Goal: Task Accomplishment & Management: Manage account settings

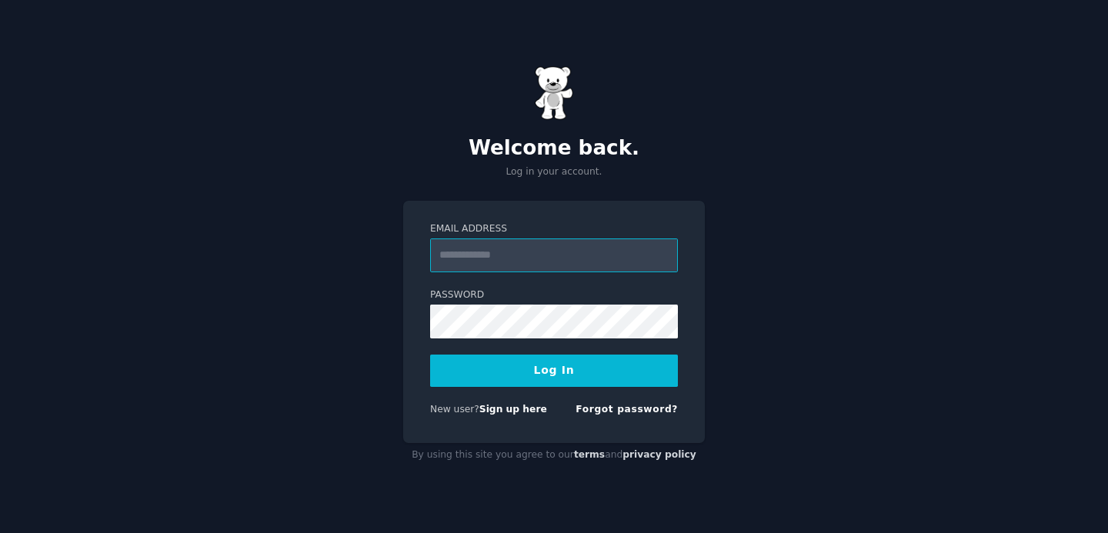
paste input "**********"
type input "**********"
click at [512, 372] on button "Log In" at bounding box center [554, 371] width 248 height 32
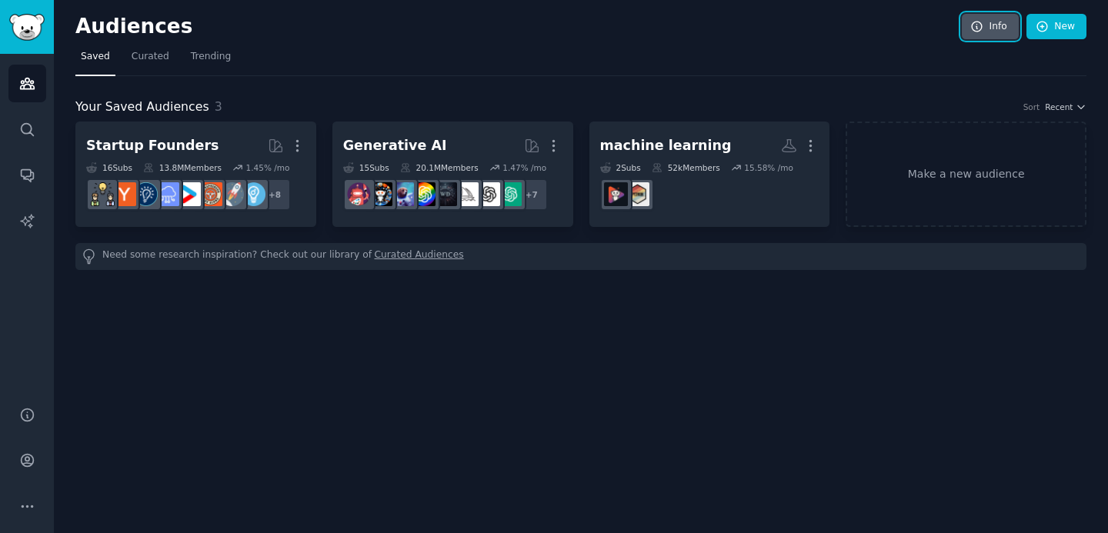
click at [999, 29] on link "Info" at bounding box center [989, 27] width 57 height 26
click at [25, 457] on icon "Sidebar" at bounding box center [27, 461] width 12 height 12
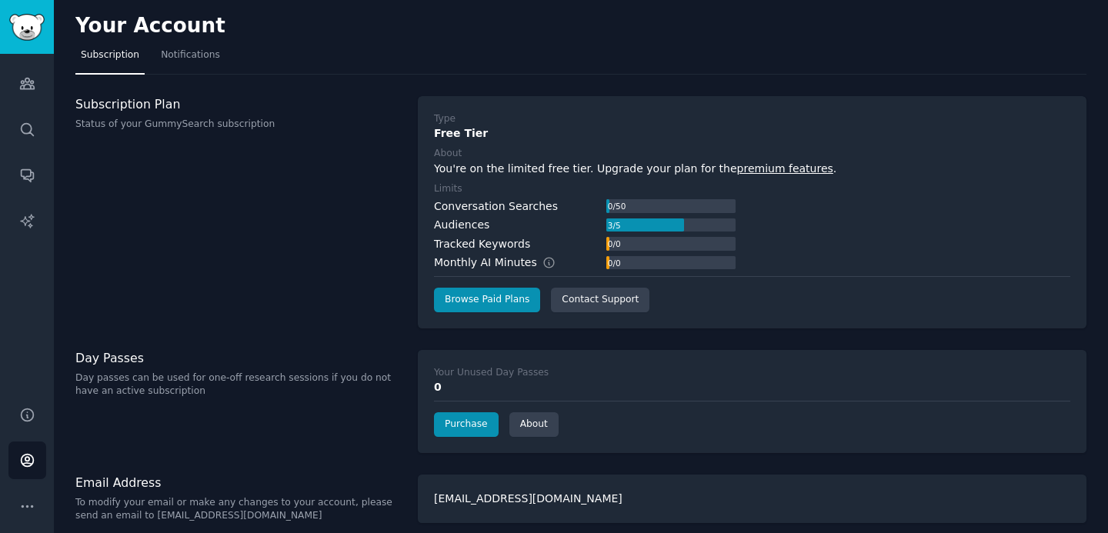
scroll to position [11, 0]
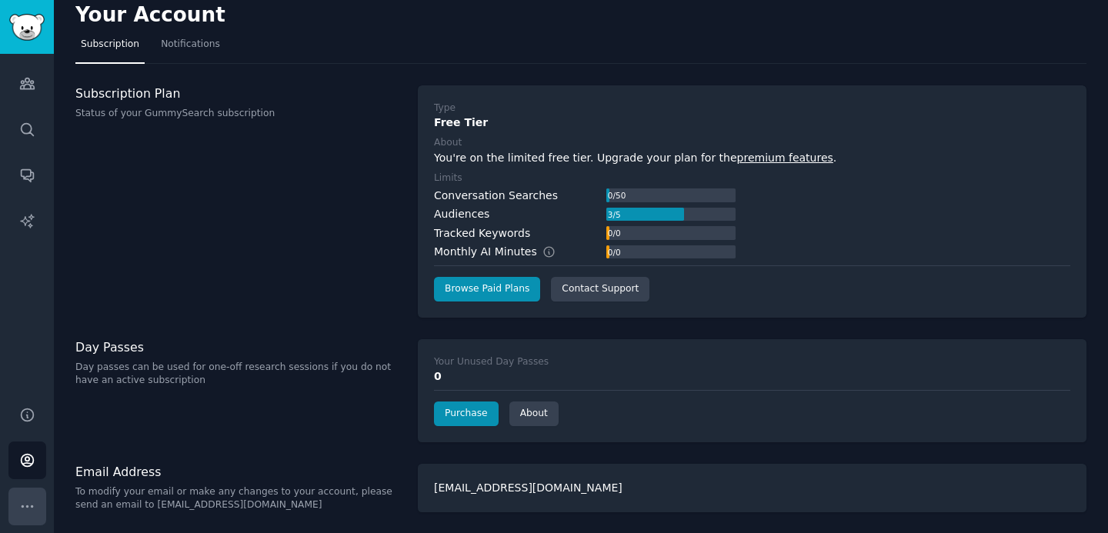
click at [28, 508] on icon "Sidebar" at bounding box center [27, 506] width 16 height 16
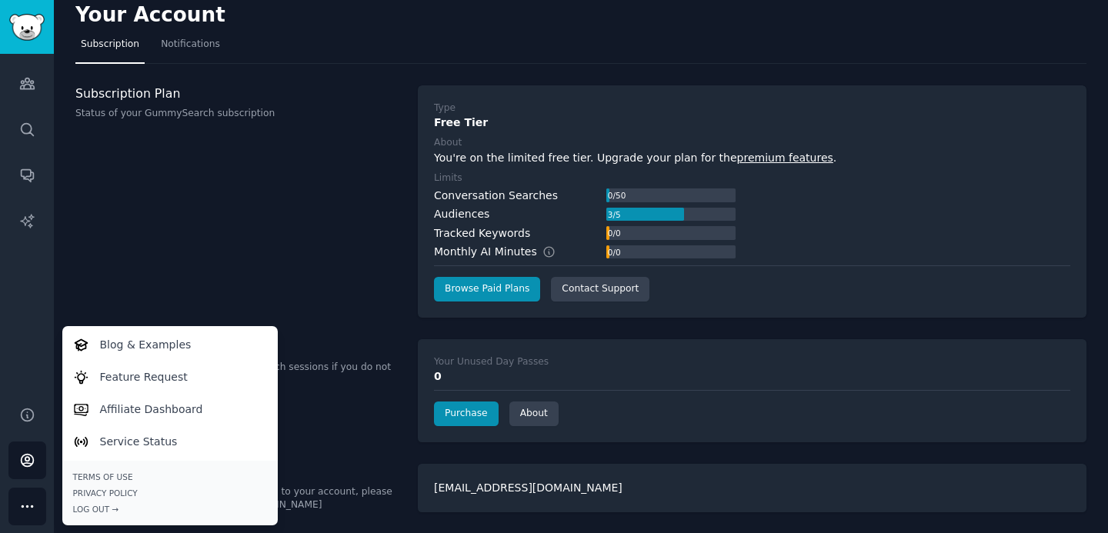
click at [165, 265] on div "Subscription Plan Status of your GummySearch subscription" at bounding box center [238, 201] width 326 height 232
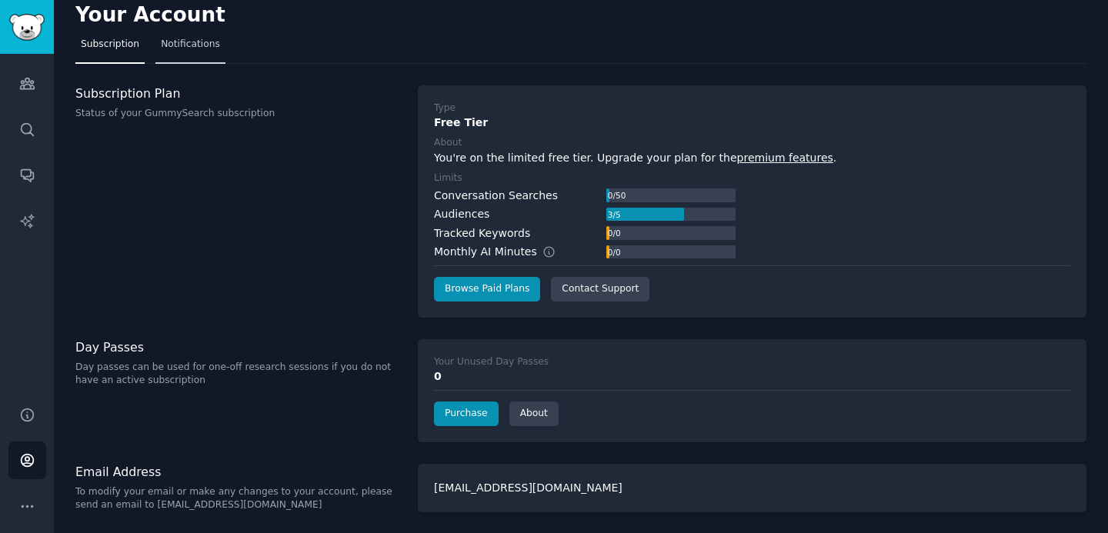
click at [190, 52] on link "Notifications" at bounding box center [190, 48] width 70 height 32
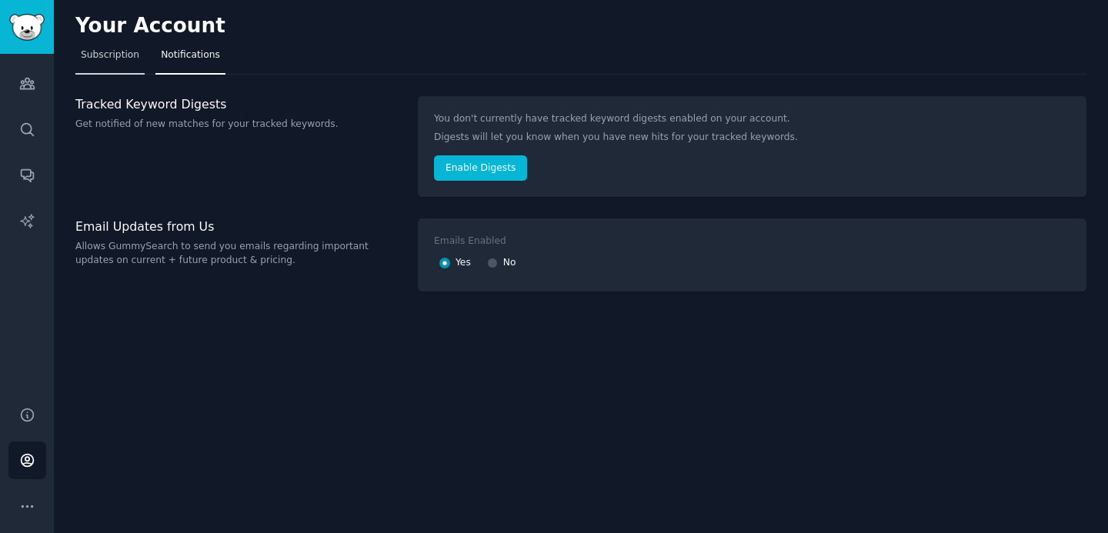
click at [112, 58] on span "Subscription" at bounding box center [110, 55] width 58 height 14
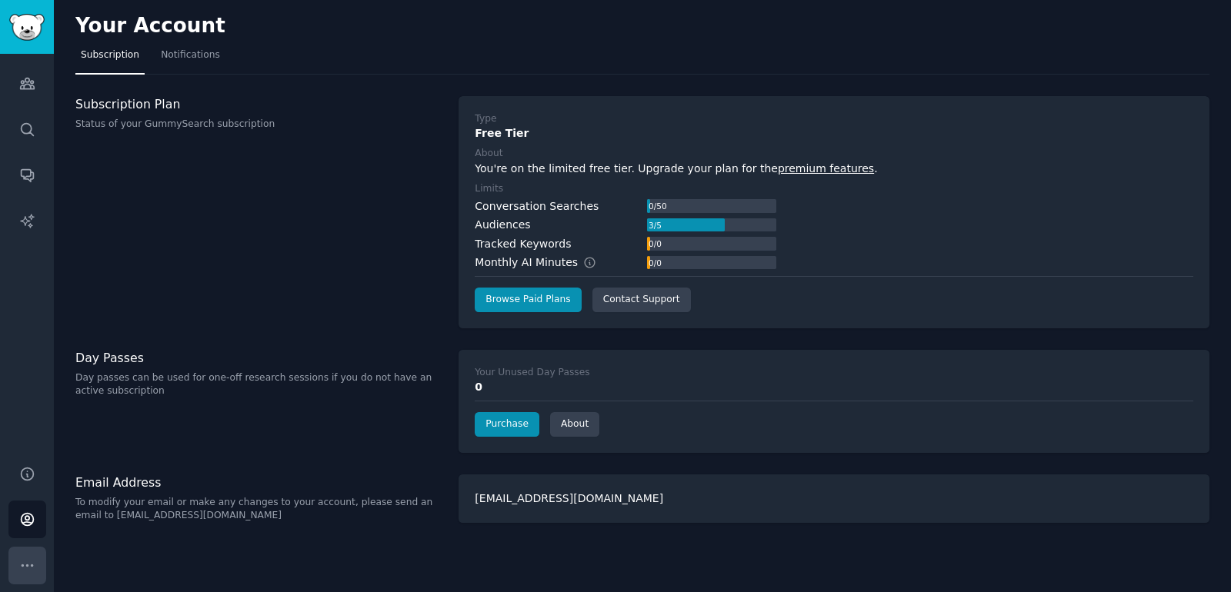
click at [19, 532] on icon "Sidebar" at bounding box center [27, 566] width 16 height 16
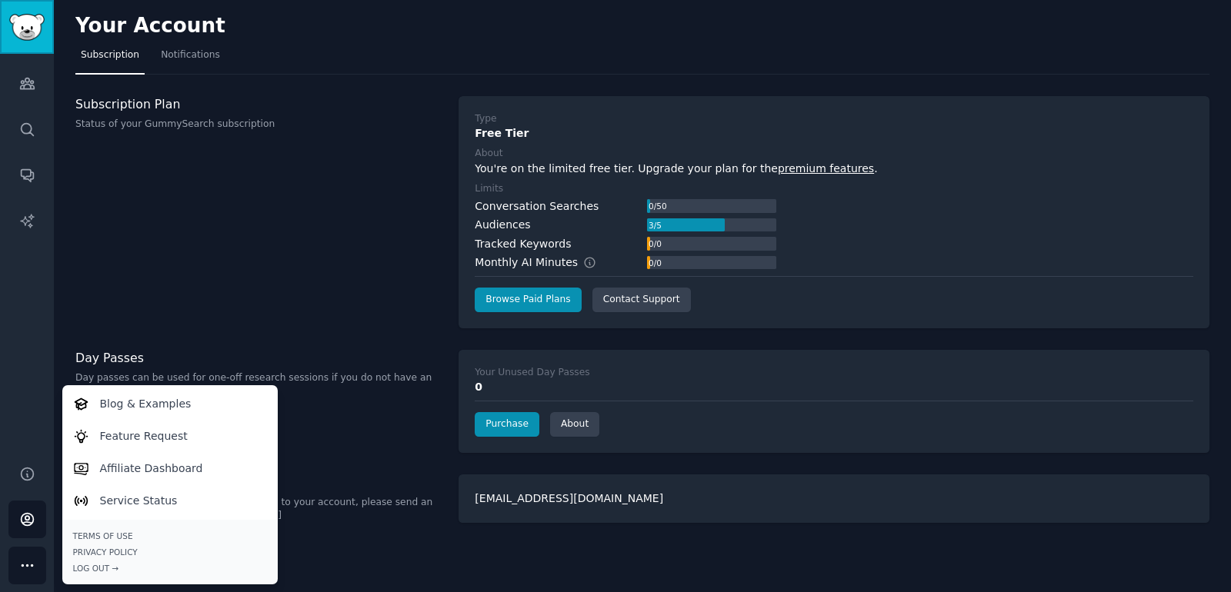
click at [25, 39] on img "Sidebar" at bounding box center [26, 27] width 35 height 27
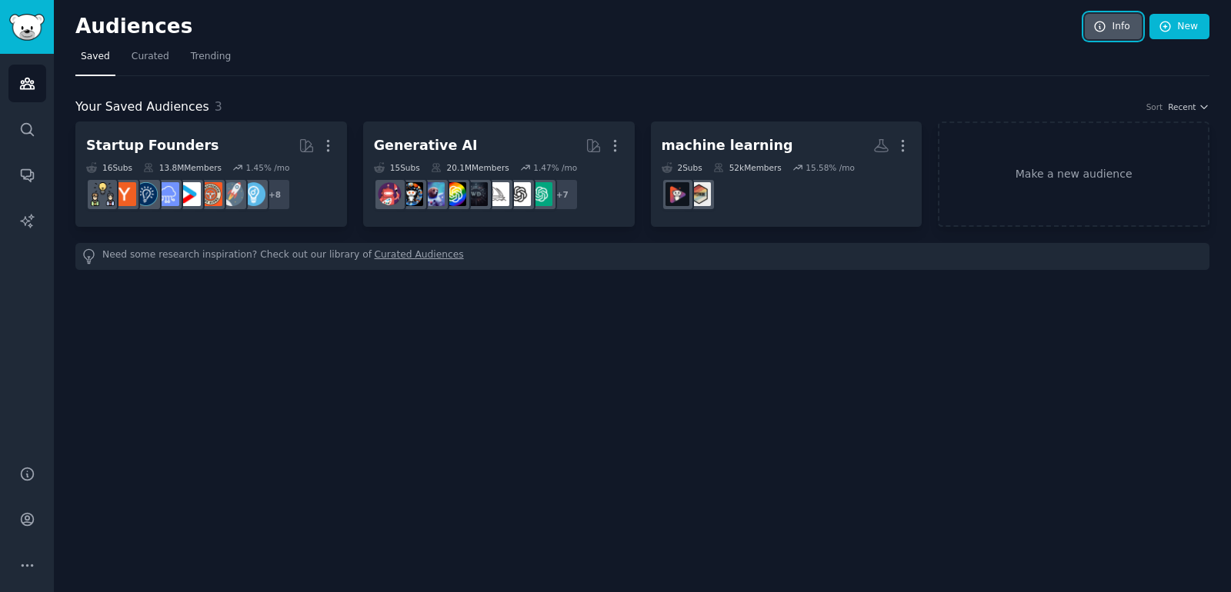
click at [1107, 35] on link "Info" at bounding box center [1113, 27] width 57 height 26
click at [1107, 26] on link "New" at bounding box center [1179, 27] width 60 height 26
click at [19, 466] on icon "Sidebar" at bounding box center [27, 474] width 16 height 16
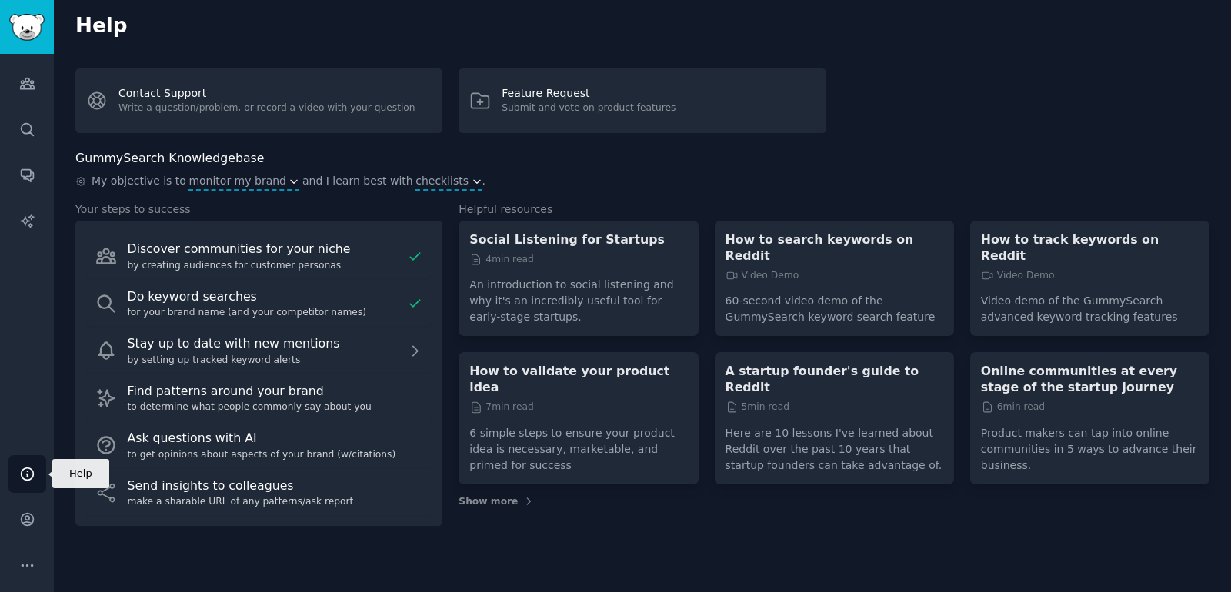
click at [25, 466] on icon "Sidebar" at bounding box center [27, 474] width 16 height 16
click at [38, 479] on link "Help" at bounding box center [27, 474] width 38 height 38
click at [85, 479] on div "Discover communities for your niche by creating audiences for customer personas…" at bounding box center [258, 373] width 367 height 305
click at [27, 511] on link "Account" at bounding box center [27, 520] width 38 height 38
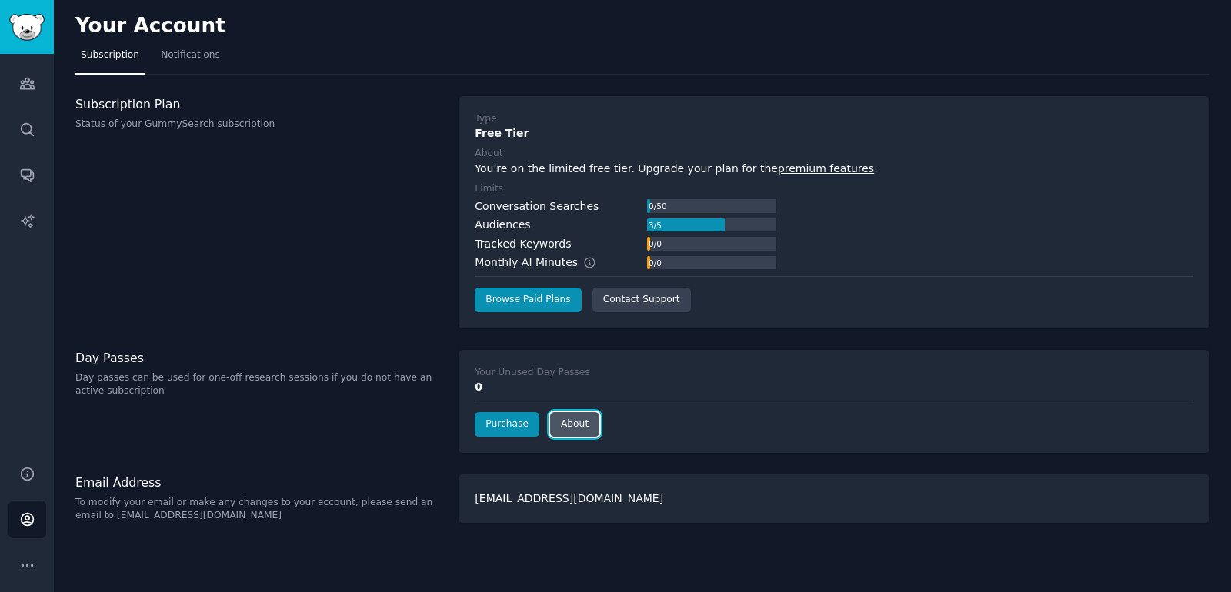
click at [565, 423] on link "About" at bounding box center [574, 424] width 49 height 25
click at [115, 484] on h3 "Email Address" at bounding box center [258, 483] width 367 height 16
click at [16, 532] on button "More" at bounding box center [27, 566] width 38 height 38
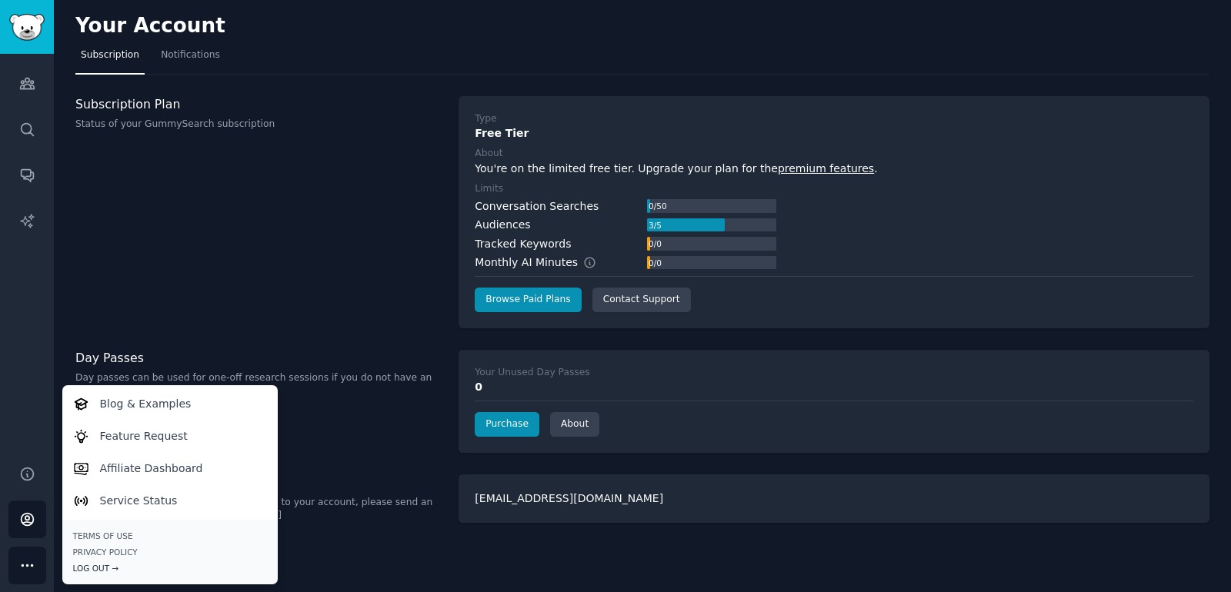
click at [81, 532] on div "Log Out →" at bounding box center [170, 568] width 194 height 11
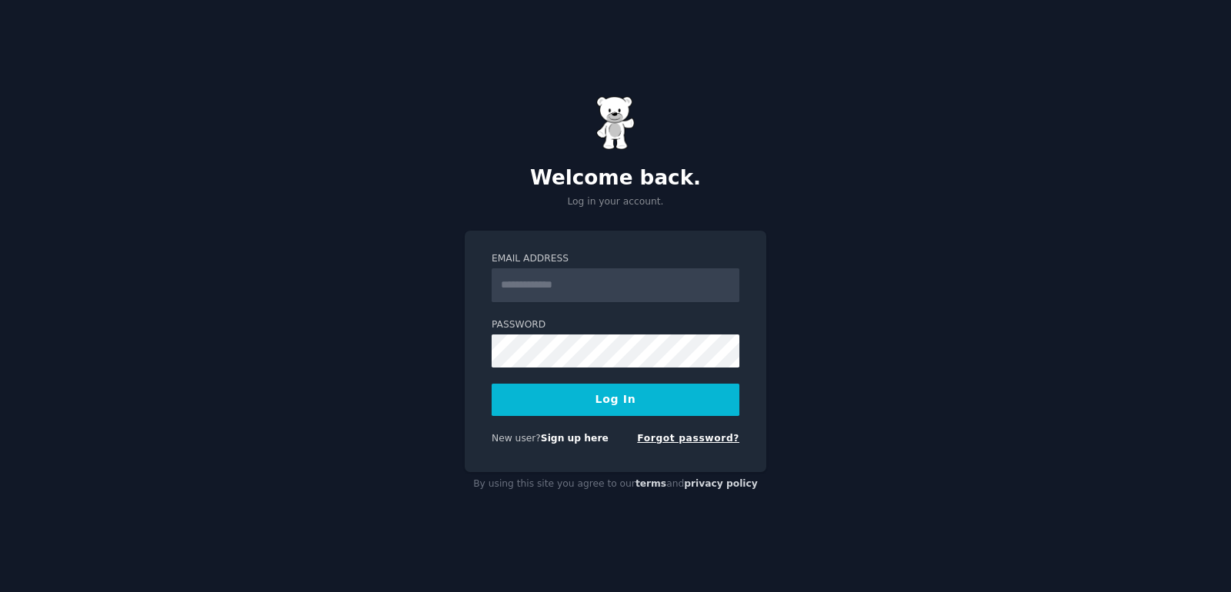
click at [676, 436] on link "Forgot password?" at bounding box center [688, 438] width 102 height 11
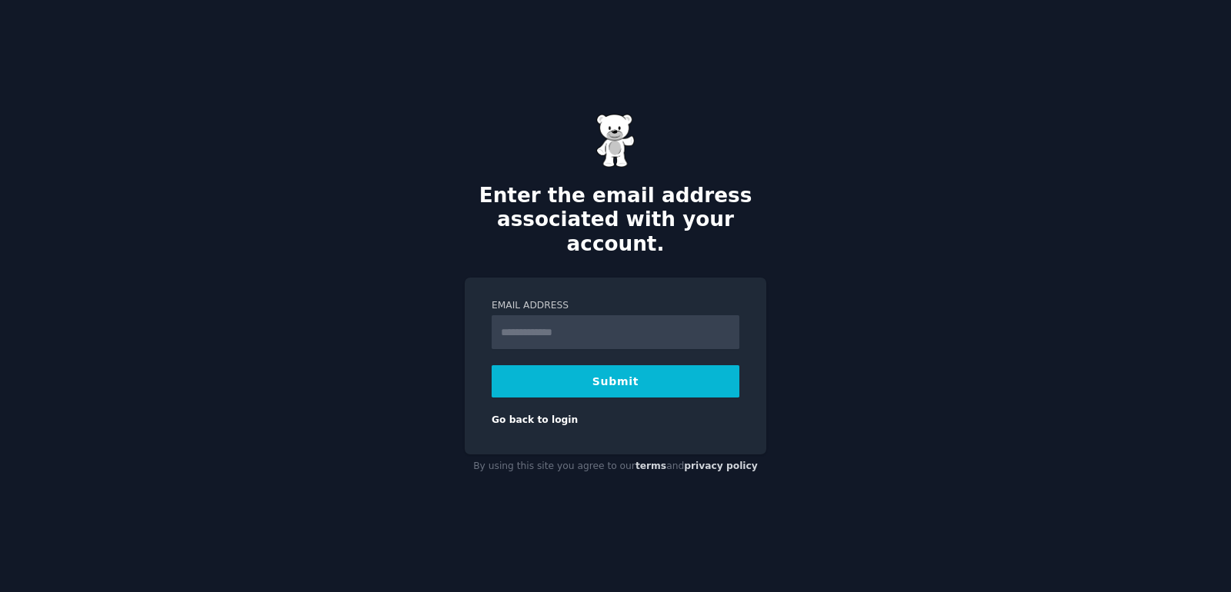
type input "**********"
click at [631, 368] on button "Submit" at bounding box center [616, 381] width 248 height 32
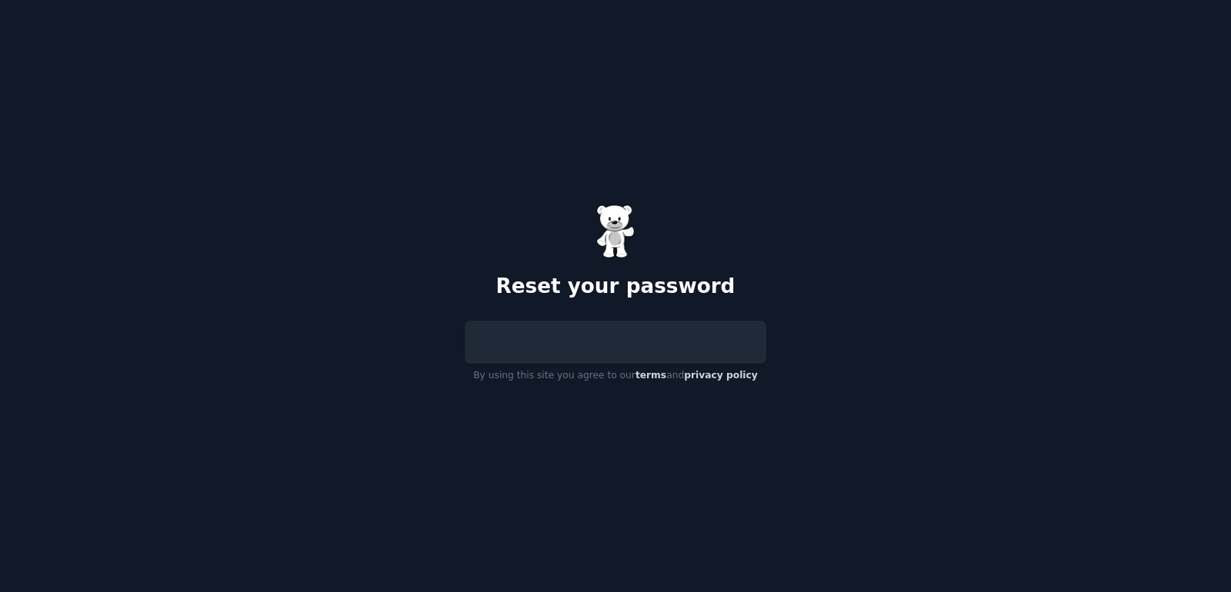
click at [516, 345] on div at bounding box center [616, 342] width 302 height 43
click at [562, 347] on div at bounding box center [616, 342] width 302 height 43
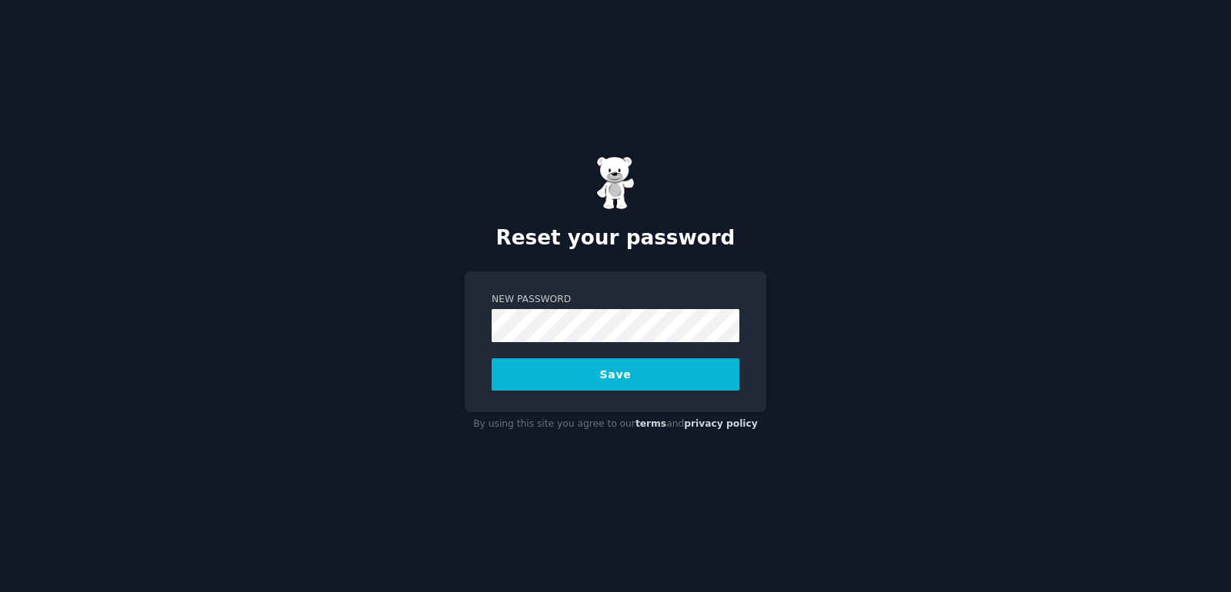
click at [527, 371] on button "Save" at bounding box center [616, 374] width 248 height 32
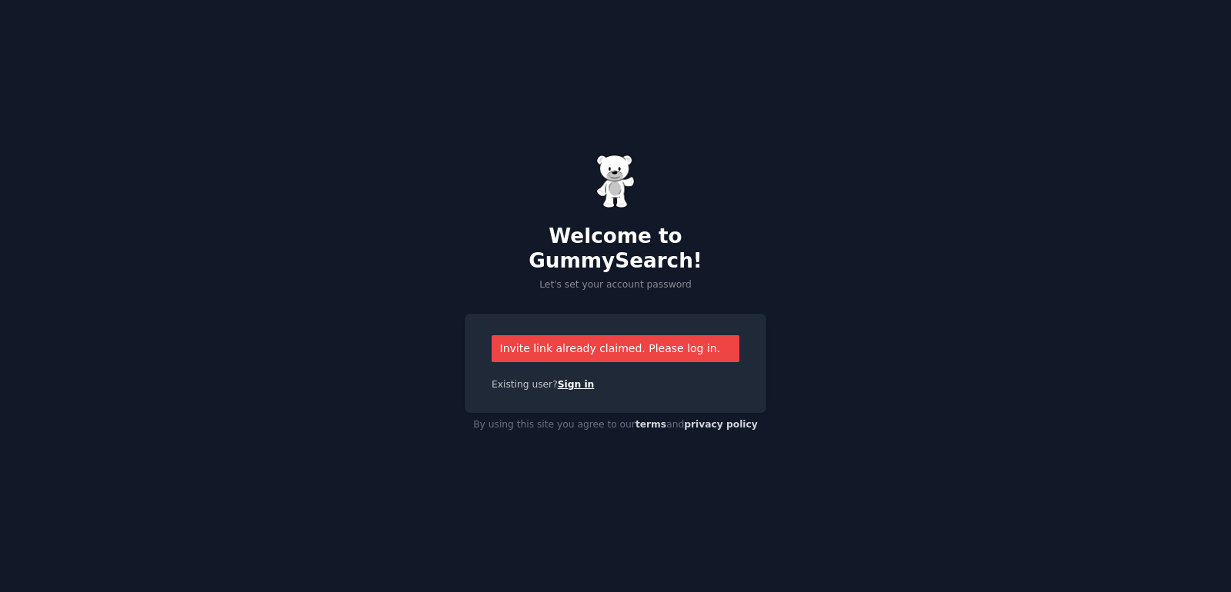
click at [575, 379] on link "Sign in" at bounding box center [576, 384] width 37 height 11
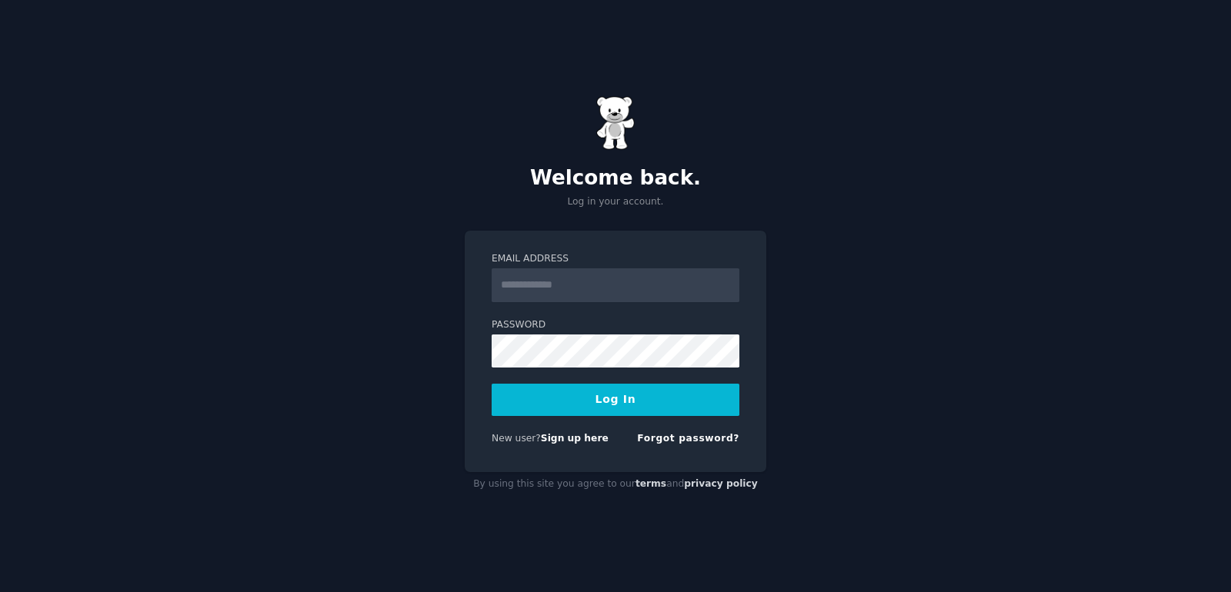
click at [621, 285] on input "Email Address" at bounding box center [616, 285] width 248 height 34
type input "**********"
click at [615, 396] on button "Log In" at bounding box center [616, 400] width 248 height 32
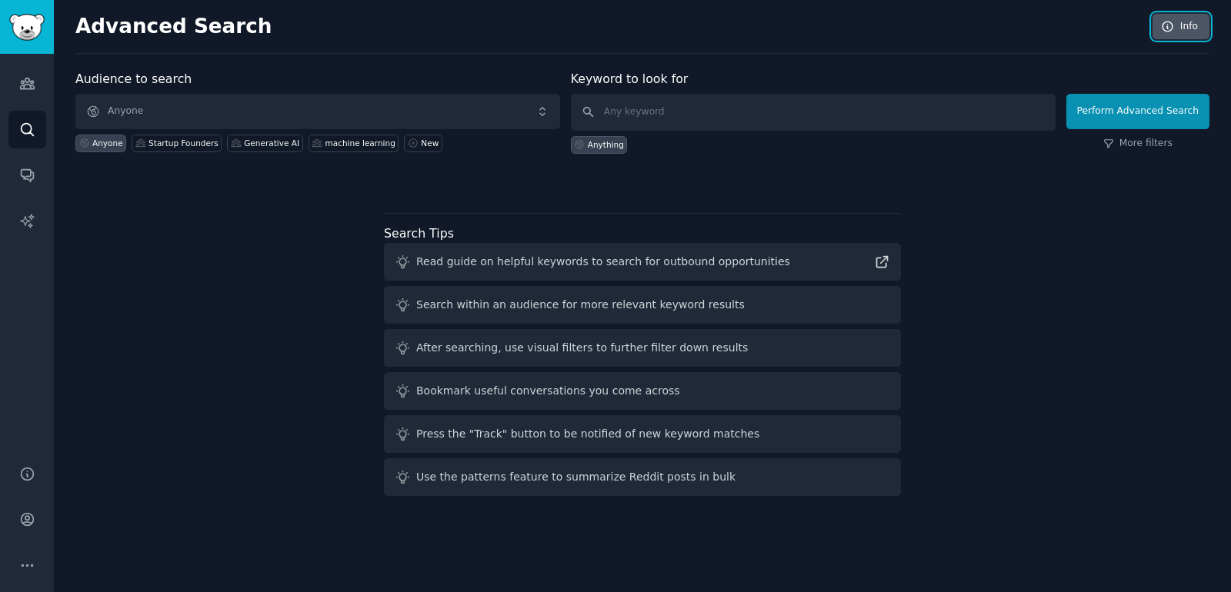
click at [1181, 25] on link "Info" at bounding box center [1180, 27] width 57 height 26
click at [25, 81] on icon "Sidebar" at bounding box center [27, 83] width 14 height 11
